Goal: Consume media (video, audio): Consume media (video, audio)

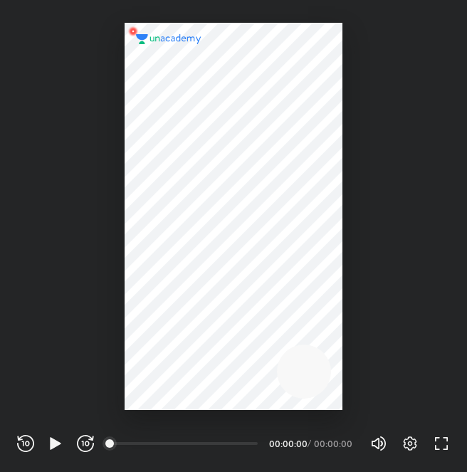
scroll to position [472, 467]
click at [416, 449] on icon "button" at bounding box center [410, 443] width 17 height 17
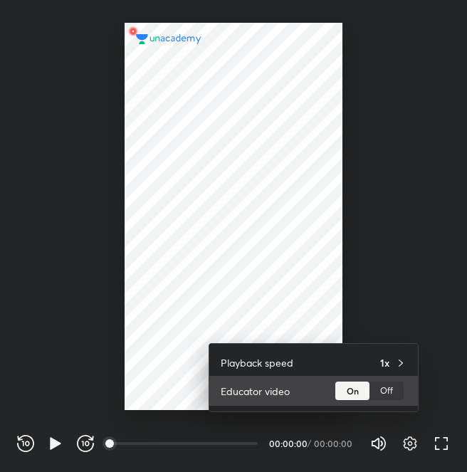
click at [399, 399] on div "Off" at bounding box center [386, 391] width 34 height 19
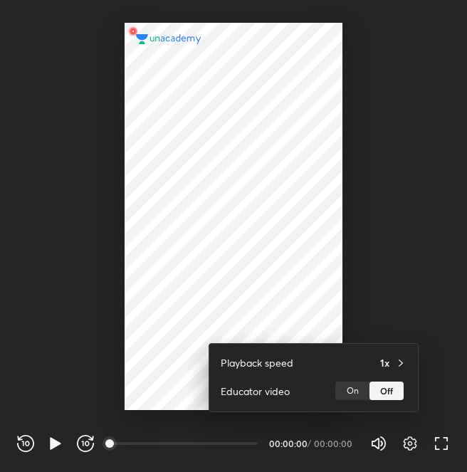
click at [352, 146] on div at bounding box center [233, 236] width 467 height 472
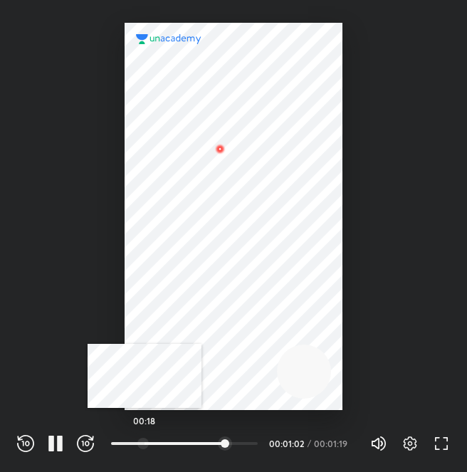
click at [145, 437] on div "00:18" at bounding box center [184, 443] width 147 height 14
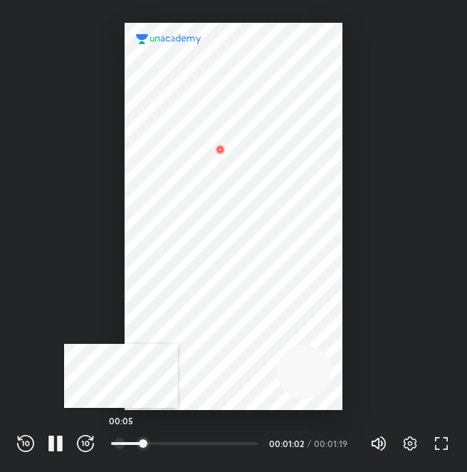
click at [121, 437] on div "00:05" at bounding box center [184, 443] width 147 height 14
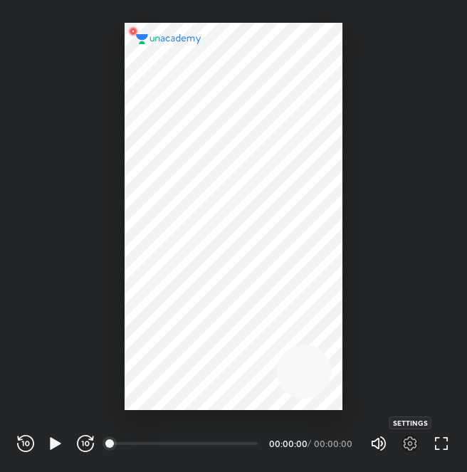
click at [408, 446] on icon "button" at bounding box center [410, 443] width 17 height 17
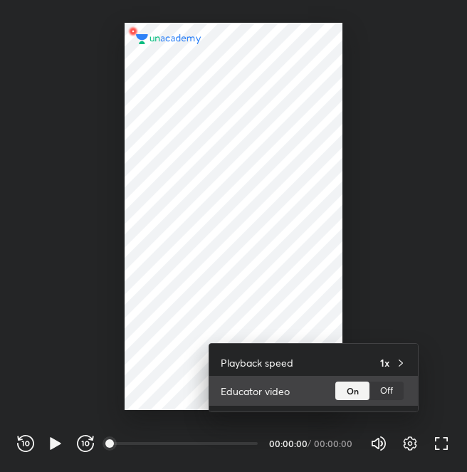
click at [383, 399] on div "Off" at bounding box center [386, 391] width 34 height 19
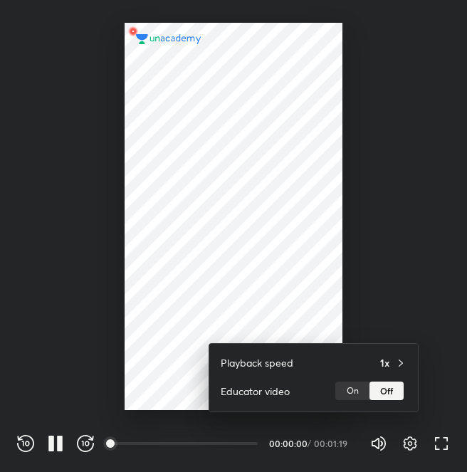
click at [339, 231] on div at bounding box center [233, 236] width 467 height 472
